Goal: Transaction & Acquisition: Purchase product/service

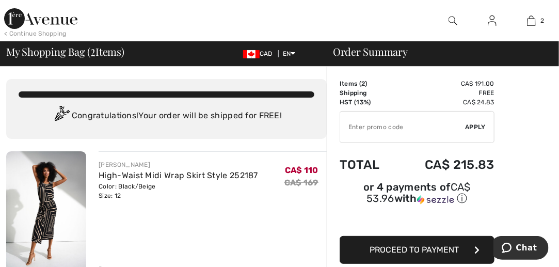
scroll to position [1, 0]
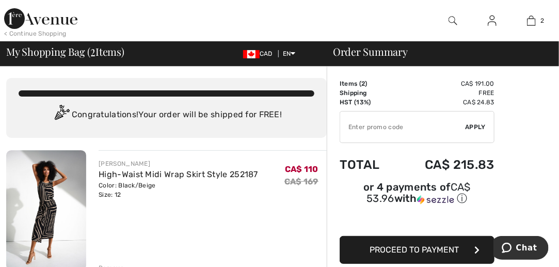
click at [42, 20] on img at bounding box center [40, 18] width 73 height 21
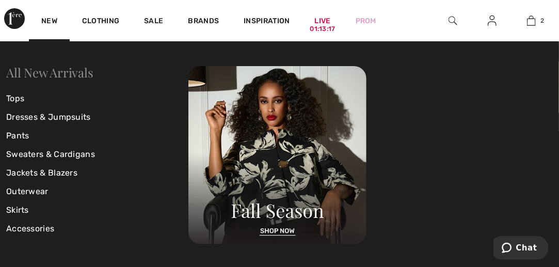
click at [31, 75] on link "All New Arrivals" at bounding box center [49, 72] width 87 height 17
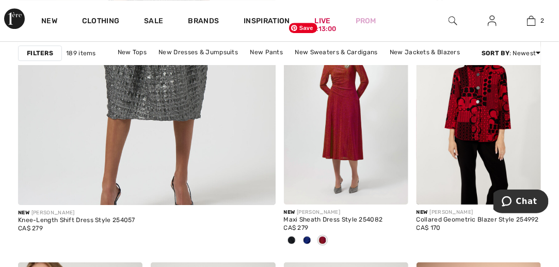
scroll to position [2361, 0]
click at [306, 237] on span at bounding box center [307, 240] width 8 height 8
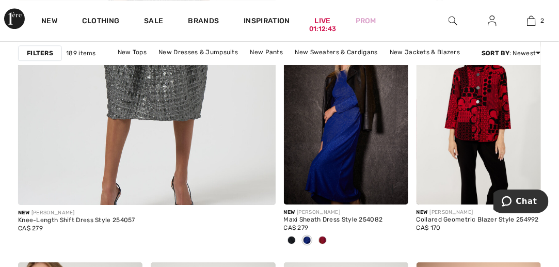
click at [292, 240] on span at bounding box center [291, 240] width 8 height 8
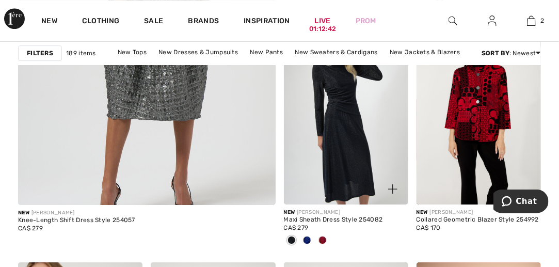
click at [326, 244] on div at bounding box center [322, 240] width 15 height 17
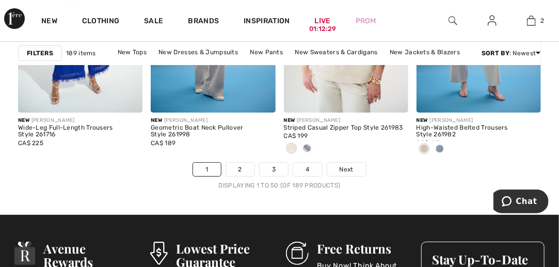
scroll to position [3888, 0]
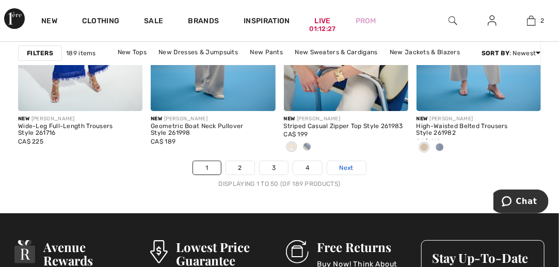
click at [340, 169] on span "Next" at bounding box center [347, 167] width 14 height 9
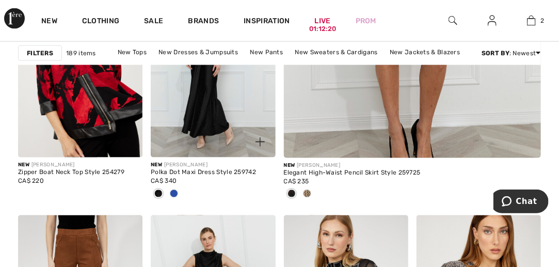
scroll to position [491, 0]
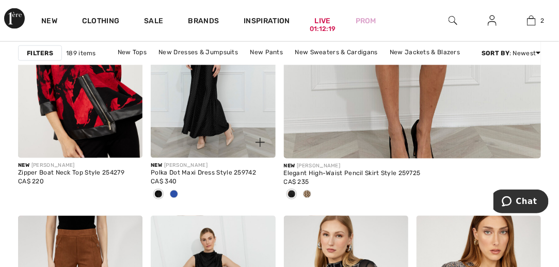
click at [173, 194] on span at bounding box center [174, 194] width 8 height 8
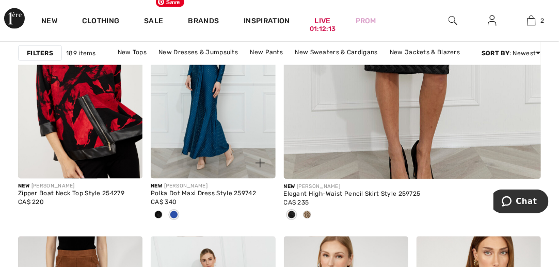
scroll to position [488, 0]
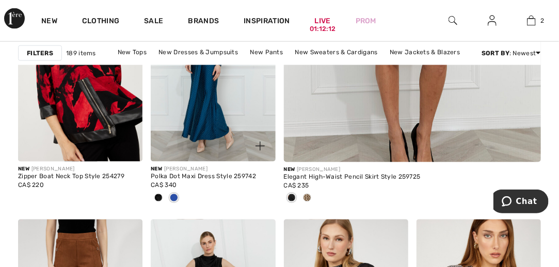
click at [159, 197] on span at bounding box center [158, 198] width 8 height 8
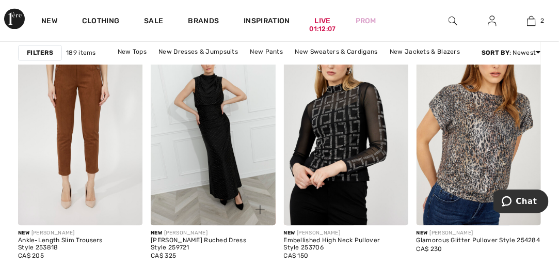
scroll to position [668, 0]
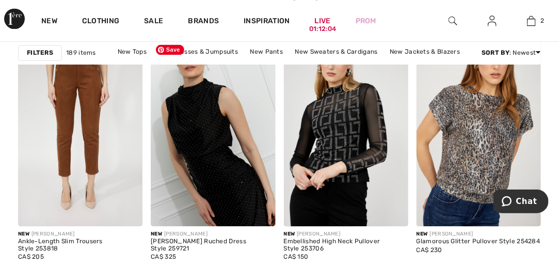
click at [200, 131] on img at bounding box center [213, 132] width 124 height 187
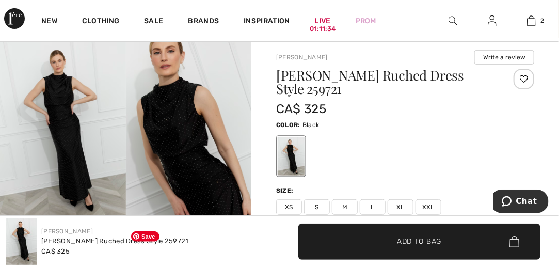
scroll to position [74, 0]
click at [184, 133] on img at bounding box center [189, 132] width 126 height 188
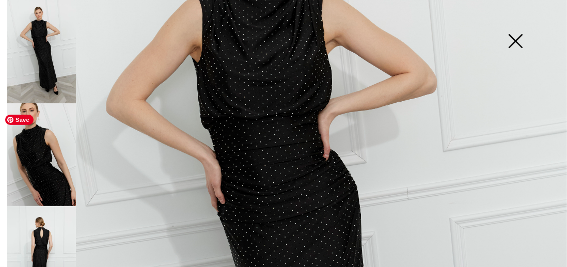
scroll to position [184, 0]
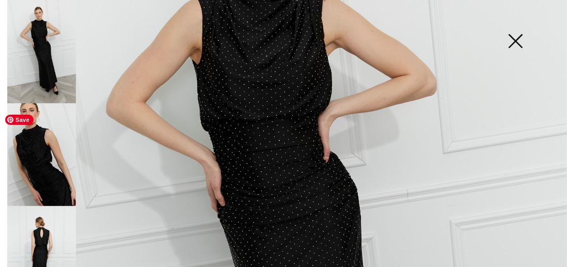
click at [254, 196] on img at bounding box center [283, 241] width 567 height 850
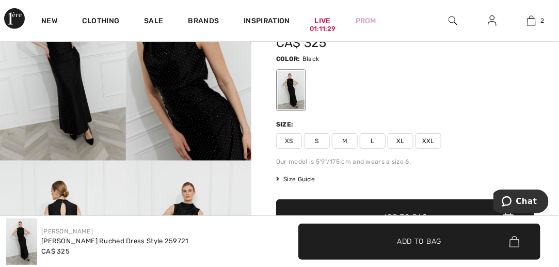
scroll to position [141, 0]
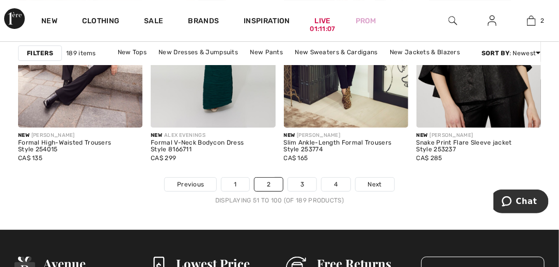
scroll to position [3888, 0]
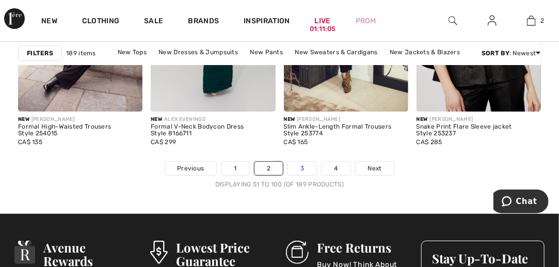
click at [298, 163] on link "3" at bounding box center [302, 168] width 28 height 13
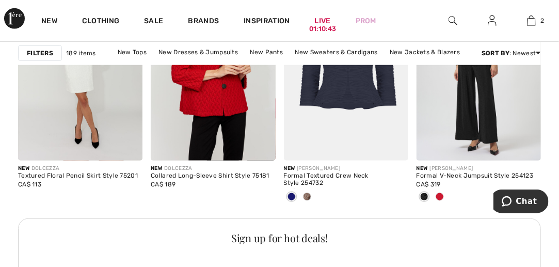
scroll to position [2893, 0]
click at [438, 197] on span at bounding box center [440, 197] width 8 height 8
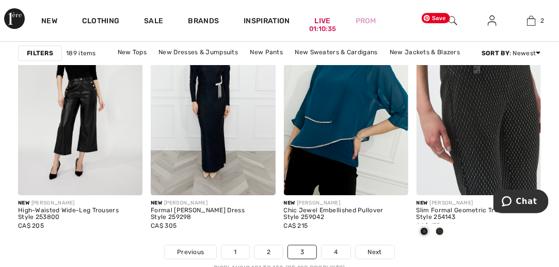
scroll to position [3814, 0]
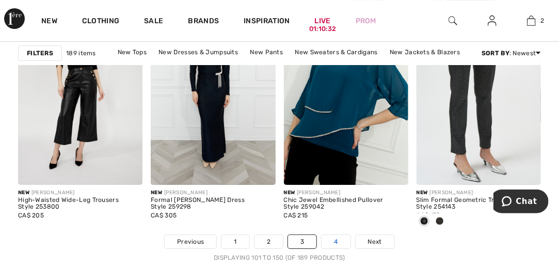
click at [339, 238] on link "4" at bounding box center [336, 241] width 28 height 13
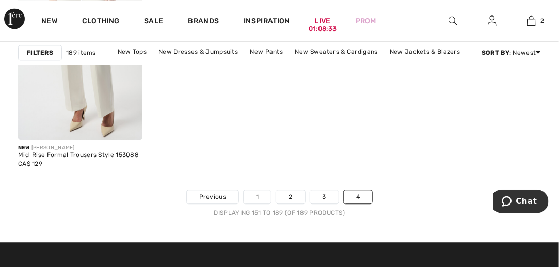
scroll to position [3368, 0]
